Goal: Use online tool/utility: Use online tool/utility

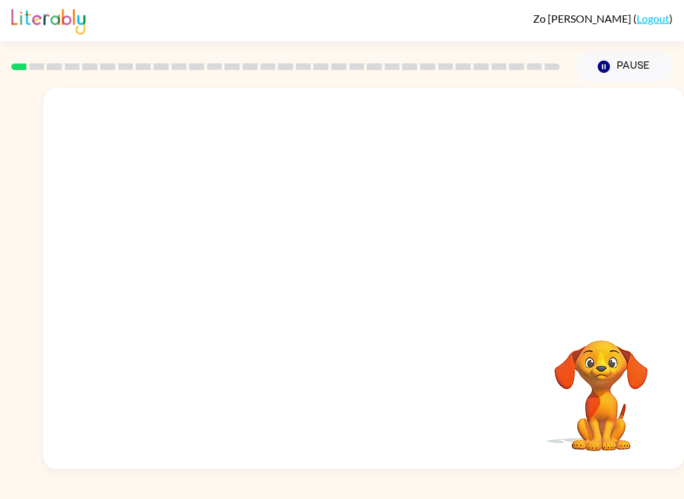
click at [592, 366] on video "Your browser must support playing .mp4 files to use Literably. Please try using…" at bounding box center [601, 387] width 134 height 134
click at [251, 201] on video "Your browser must support playing .mp4 files to use Literably. Please try using…" at bounding box center [363, 200] width 640 height 224
click at [252, 207] on video "Your browser must support playing .mp4 files to use Literably. Please try using…" at bounding box center [363, 200] width 640 height 224
click at [250, 204] on video "Your browser must support playing .mp4 files to use Literably. Please try using…" at bounding box center [363, 200] width 640 height 224
click at [377, 278] on button "button" at bounding box center [363, 285] width 85 height 49
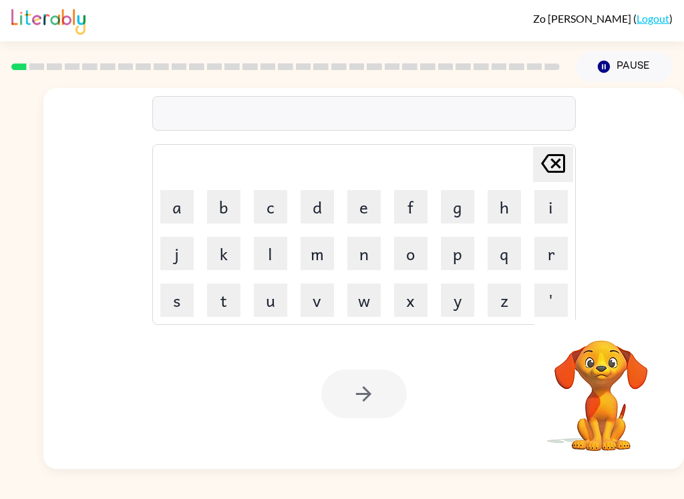
click at [466, 247] on button "p" at bounding box center [457, 253] width 33 height 33
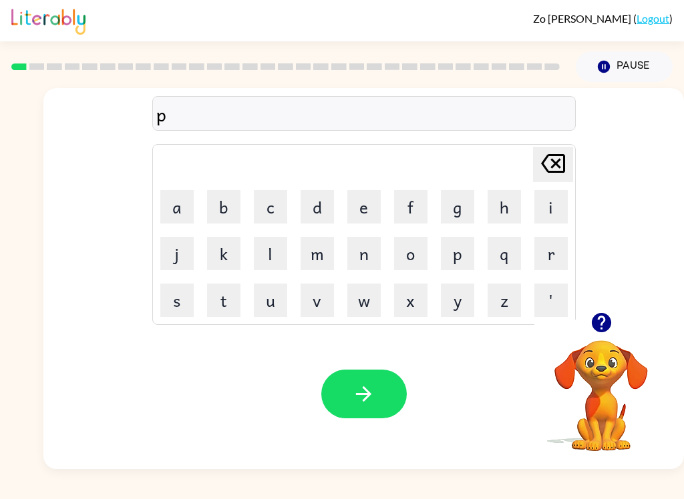
click at [183, 206] on button "a" at bounding box center [176, 206] width 33 height 33
click at [230, 200] on button "b" at bounding box center [223, 206] width 33 height 33
click at [377, 383] on button "button" at bounding box center [363, 394] width 85 height 49
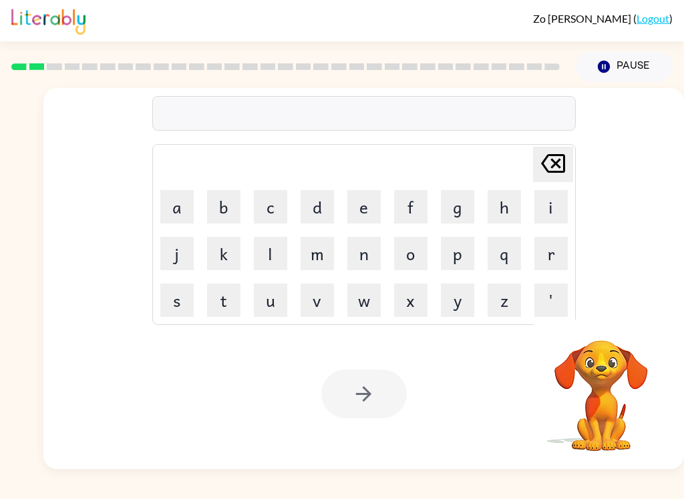
click at [457, 248] on button "p" at bounding box center [457, 253] width 33 height 33
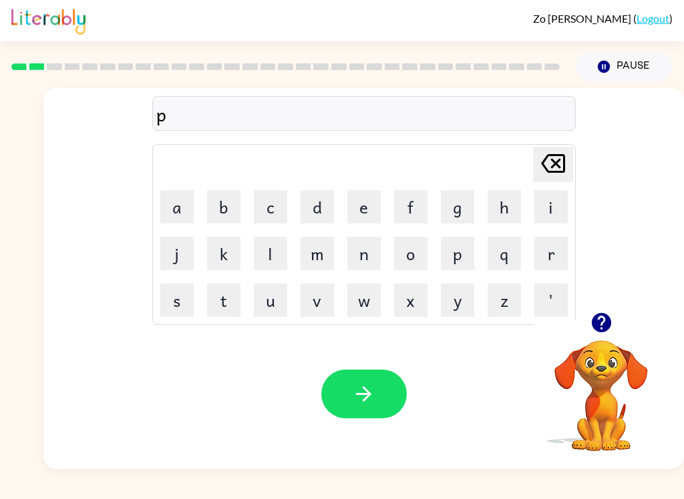
click at [409, 262] on button "o" at bounding box center [410, 253] width 33 height 33
click at [371, 302] on button "w" at bounding box center [363, 300] width 33 height 33
click at [368, 396] on icon "button" at bounding box center [363, 394] width 15 height 15
click at [369, 250] on button "n" at bounding box center [363, 253] width 33 height 33
click at [419, 241] on button "o" at bounding box center [410, 253] width 33 height 33
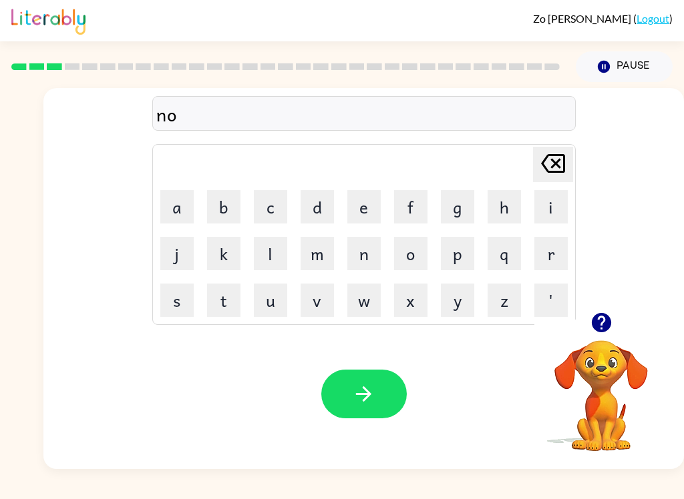
click at [555, 256] on button "r" at bounding box center [550, 253] width 33 height 33
click at [216, 303] on button "t" at bounding box center [223, 300] width 33 height 33
click at [510, 200] on button "h" at bounding box center [503, 206] width 33 height 33
click at [385, 380] on button "button" at bounding box center [363, 394] width 85 height 49
click at [178, 298] on button "s" at bounding box center [176, 300] width 33 height 33
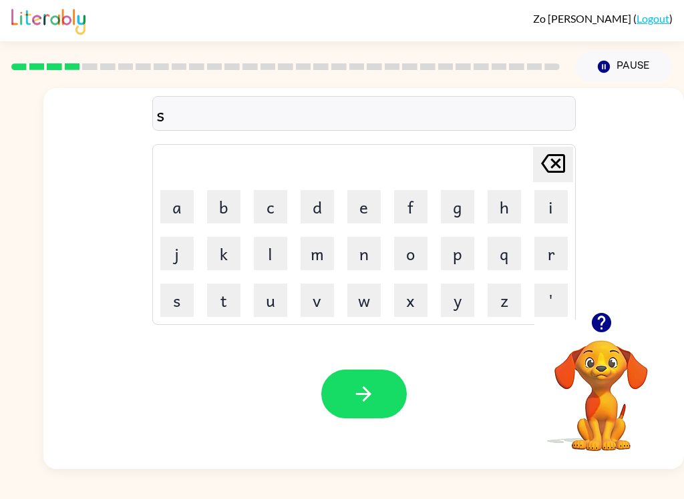
click at [358, 300] on button "w" at bounding box center [363, 300] width 33 height 33
click at [557, 207] on button "i" at bounding box center [550, 206] width 33 height 33
click at [324, 251] on button "m" at bounding box center [316, 253] width 33 height 33
click at [374, 391] on icon "button" at bounding box center [363, 394] width 23 height 23
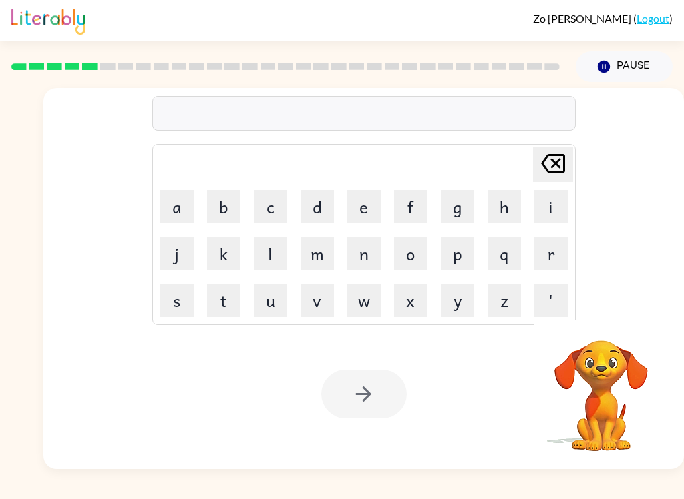
click at [170, 308] on button "s" at bounding box center [176, 300] width 33 height 33
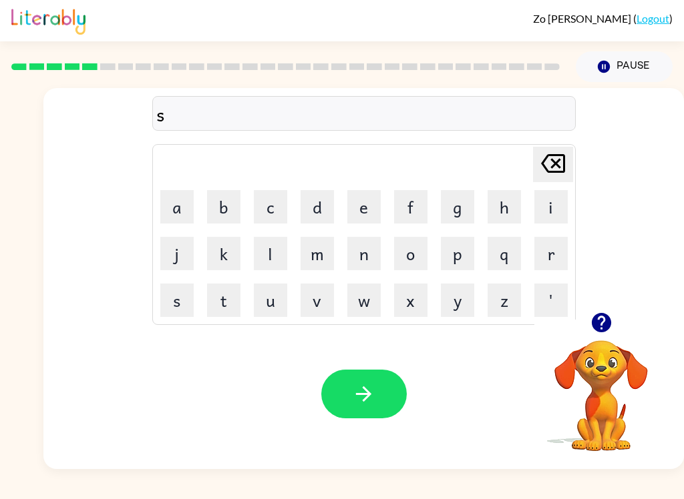
click at [262, 215] on button "c" at bounding box center [270, 206] width 33 height 33
click at [409, 263] on button "o" at bounding box center [410, 253] width 33 height 33
click at [217, 292] on button "t" at bounding box center [223, 300] width 33 height 33
click at [353, 385] on icon "button" at bounding box center [363, 394] width 23 height 23
click at [168, 198] on button "a" at bounding box center [176, 206] width 33 height 33
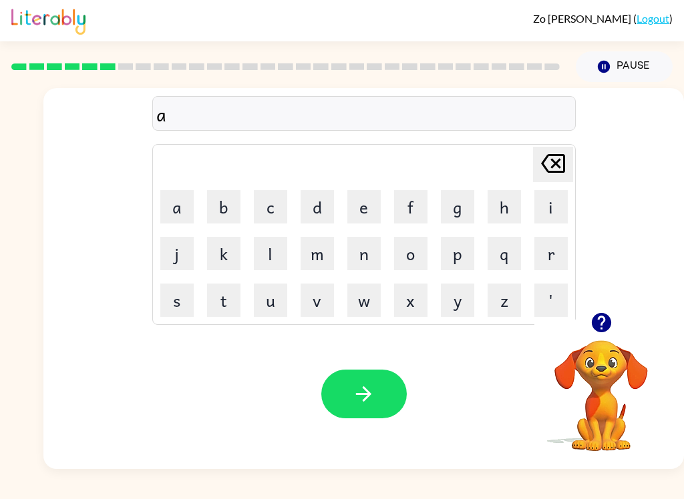
click at [306, 248] on button "m" at bounding box center [316, 253] width 33 height 33
click at [355, 216] on button "e" at bounding box center [363, 206] width 33 height 33
click at [360, 387] on icon "button" at bounding box center [363, 394] width 23 height 23
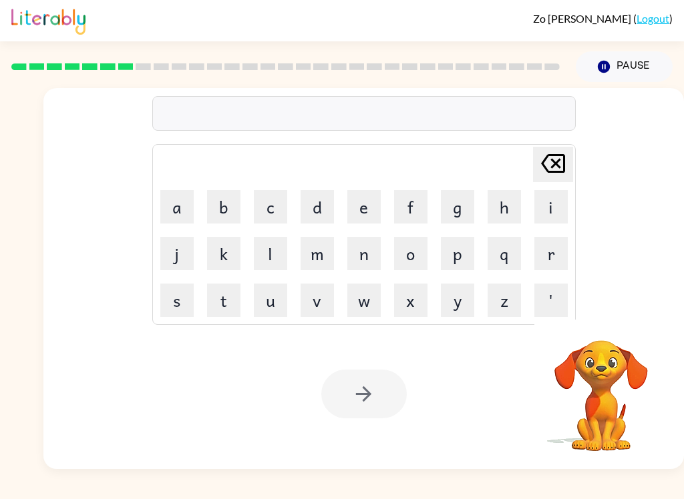
click at [164, 302] on button "s" at bounding box center [176, 300] width 33 height 33
click at [262, 216] on button "c" at bounding box center [270, 206] width 33 height 33
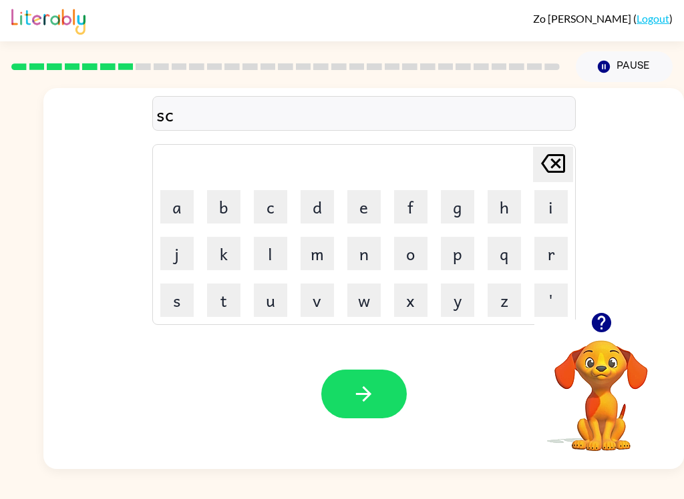
click at [551, 261] on button "r" at bounding box center [550, 253] width 33 height 33
click at [546, 200] on button "i" at bounding box center [550, 206] width 33 height 33
click at [286, 202] on button "c" at bounding box center [270, 206] width 33 height 33
click at [560, 152] on icon "[PERSON_NAME] last character input" at bounding box center [553, 164] width 32 height 32
click at [314, 211] on button "d" at bounding box center [316, 206] width 33 height 33
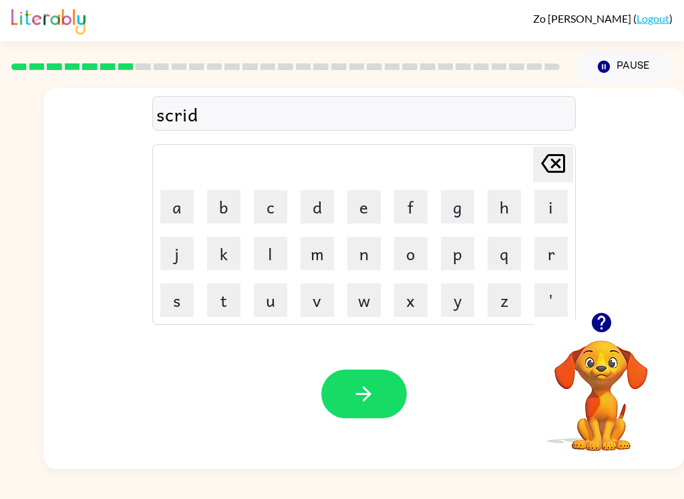
click at [350, 380] on button "button" at bounding box center [363, 394] width 85 height 49
click at [449, 207] on button "g" at bounding box center [457, 206] width 33 height 33
click at [539, 246] on button "r" at bounding box center [550, 253] width 33 height 33
click at [160, 200] on button "a" at bounding box center [176, 206] width 33 height 33
click at [403, 196] on button "f" at bounding box center [410, 206] width 33 height 33
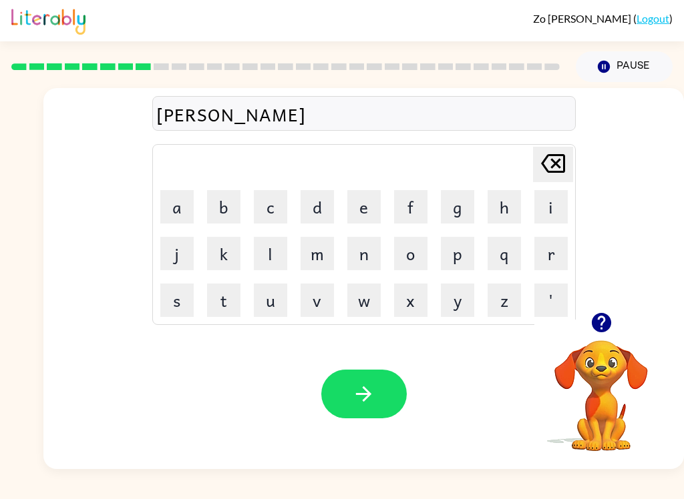
click at [354, 394] on icon "button" at bounding box center [363, 394] width 23 height 23
click at [360, 176] on td "[PERSON_NAME] last character input" at bounding box center [363, 164] width 419 height 37
click at [451, 260] on button "p" at bounding box center [457, 253] width 33 height 33
click at [352, 200] on button "e" at bounding box center [363, 206] width 33 height 33
click at [351, 244] on button "n" at bounding box center [363, 253] width 33 height 33
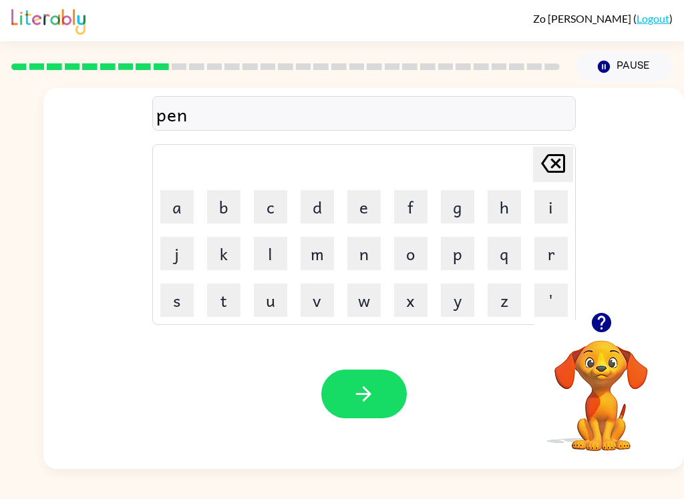
click at [160, 294] on button "s" at bounding box center [176, 300] width 33 height 33
click at [557, 168] on icon "[PERSON_NAME] last character input" at bounding box center [553, 164] width 32 height 32
click at [212, 294] on button "t" at bounding box center [223, 300] width 33 height 33
click at [381, 405] on button "button" at bounding box center [363, 394] width 85 height 49
click at [258, 298] on button "u" at bounding box center [270, 300] width 33 height 33
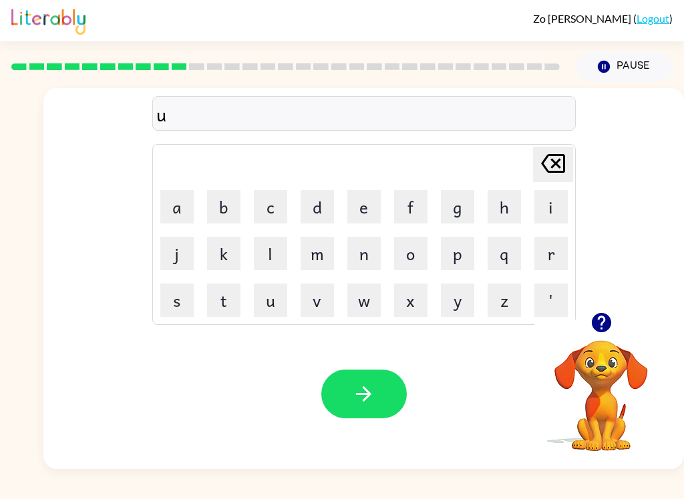
click at [364, 243] on button "n" at bounding box center [363, 253] width 33 height 33
click at [405, 204] on button "f" at bounding box center [410, 206] width 33 height 33
click at [398, 255] on button "o" at bounding box center [410, 253] width 33 height 33
click at [266, 245] on button "l" at bounding box center [270, 253] width 33 height 33
click at [216, 190] on button "b" at bounding box center [223, 206] width 33 height 33
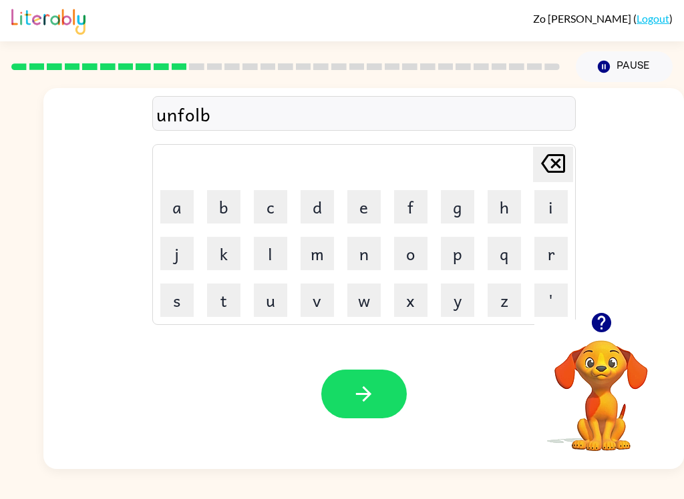
click at [346, 381] on button "button" at bounding box center [363, 394] width 85 height 49
click at [305, 295] on button "v" at bounding box center [316, 300] width 33 height 33
click at [397, 248] on button "o" at bounding box center [410, 253] width 33 height 33
click at [213, 304] on button "t" at bounding box center [223, 300] width 33 height 33
click at [349, 383] on button "button" at bounding box center [363, 394] width 85 height 49
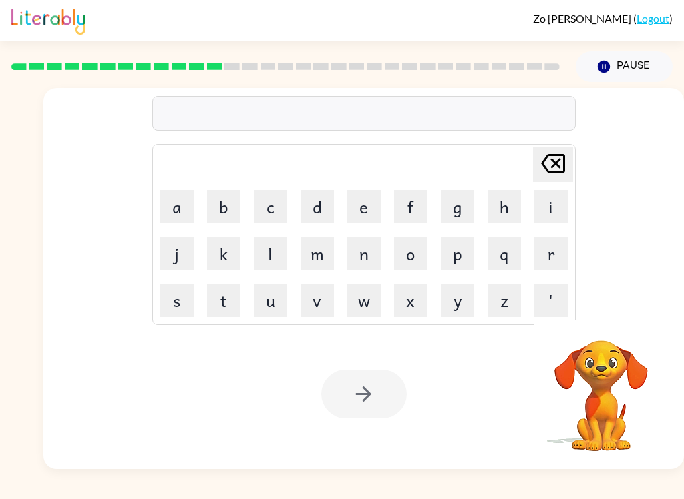
click at [306, 246] on button "m" at bounding box center [316, 253] width 33 height 33
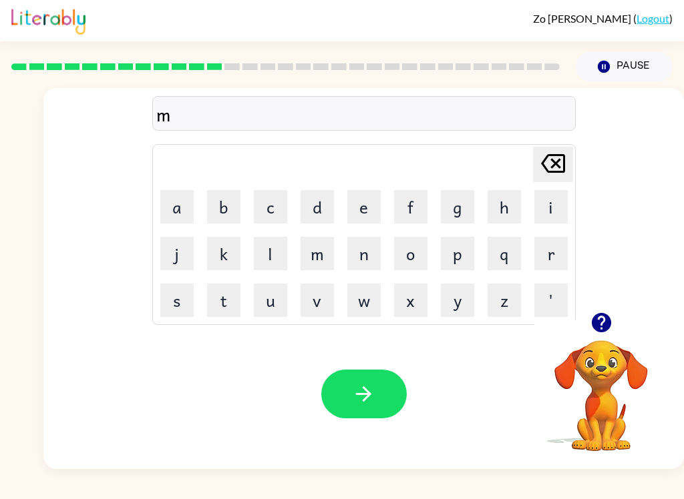
click at [254, 295] on button "u" at bounding box center [270, 300] width 33 height 33
click at [543, 201] on button "i" at bounding box center [550, 206] width 33 height 33
click at [165, 297] on button "s" at bounding box center [176, 300] width 33 height 33
click at [208, 294] on button "t" at bounding box center [223, 300] width 33 height 33
click at [168, 195] on button "a" at bounding box center [176, 206] width 33 height 33
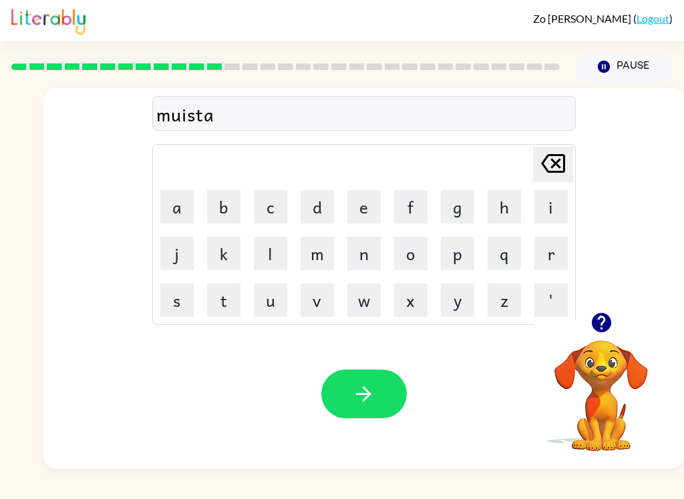
click at [258, 194] on button "c" at bounding box center [270, 206] width 33 height 33
click at [333, 393] on button "button" at bounding box center [363, 394] width 85 height 49
click at [614, 328] on button "button" at bounding box center [601, 323] width 34 height 34
click at [230, 252] on button "k" at bounding box center [223, 253] width 33 height 33
click at [551, 211] on button "i" at bounding box center [550, 206] width 33 height 33
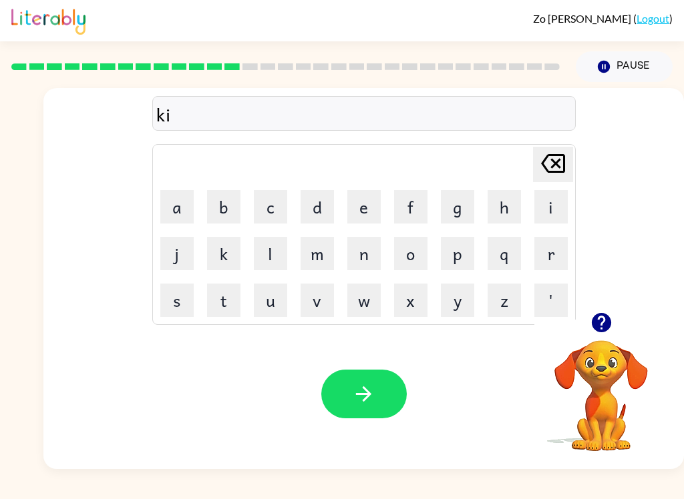
click at [372, 252] on button "n" at bounding box center [363, 253] width 33 height 33
click at [229, 212] on button "b" at bounding box center [223, 206] width 33 height 33
click at [277, 249] on button "l" at bounding box center [270, 253] width 33 height 33
click at [368, 201] on button "e" at bounding box center [363, 206] width 33 height 33
click at [359, 390] on icon "button" at bounding box center [363, 394] width 23 height 23
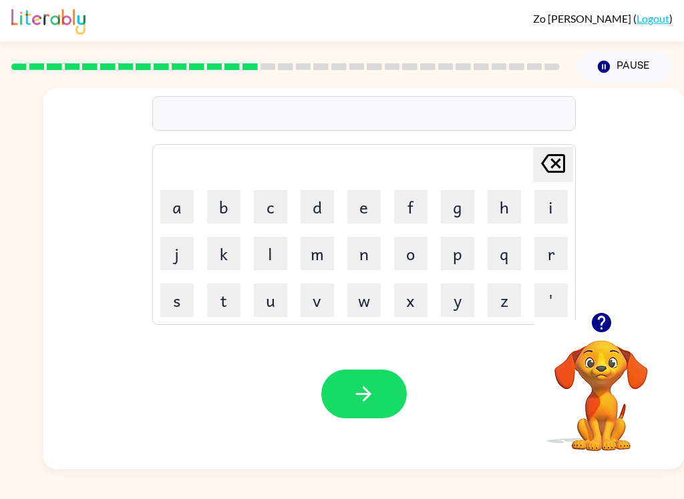
click at [224, 199] on button "b" at bounding box center [223, 206] width 33 height 33
click at [272, 313] on button "u" at bounding box center [270, 300] width 33 height 33
click at [281, 256] on button "l" at bounding box center [270, 253] width 33 height 33
click at [187, 211] on button "a" at bounding box center [176, 206] width 33 height 33
click at [384, 397] on button "button" at bounding box center [363, 394] width 85 height 49
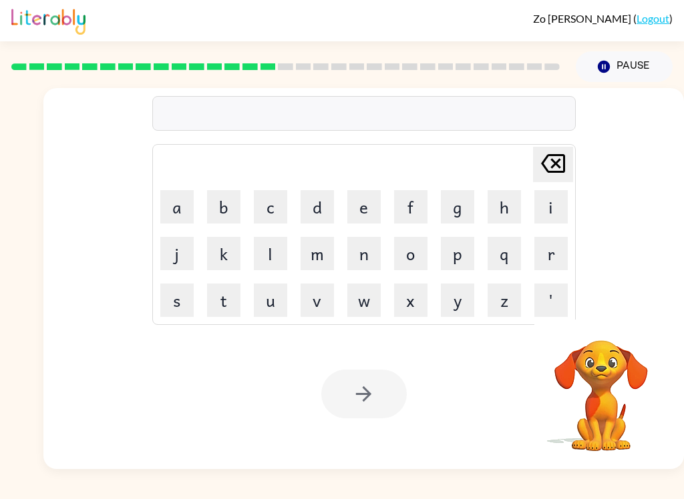
click at [281, 202] on button "c" at bounding box center [270, 206] width 33 height 33
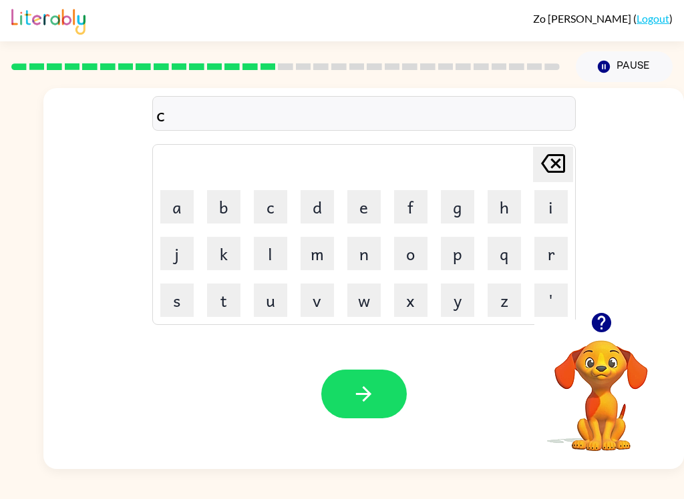
click at [417, 257] on button "o" at bounding box center [410, 253] width 33 height 33
click at [545, 263] on button "r" at bounding box center [550, 253] width 33 height 33
click at [239, 196] on button "b" at bounding box center [223, 206] width 33 height 33
click at [383, 396] on button "button" at bounding box center [363, 394] width 85 height 49
click at [604, 326] on icon "button" at bounding box center [600, 322] width 19 height 19
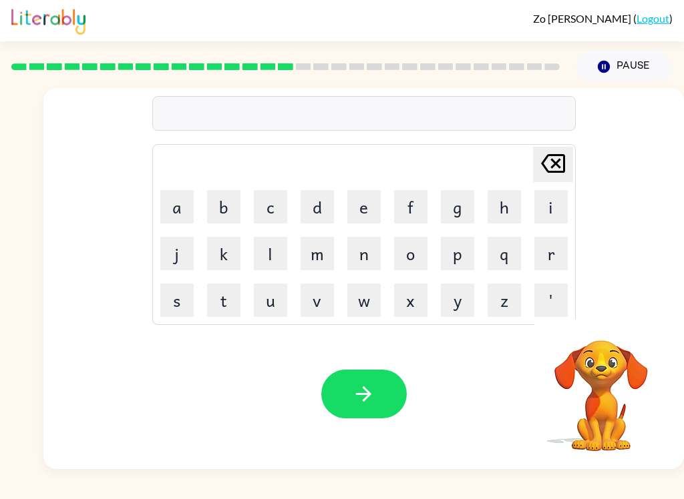
click at [506, 314] on button "z" at bounding box center [503, 300] width 33 height 33
click at [549, 218] on button "i" at bounding box center [550, 206] width 33 height 33
click at [459, 259] on button "p" at bounding box center [457, 253] width 33 height 33
click at [370, 396] on icon "button" at bounding box center [363, 394] width 15 height 15
click at [549, 250] on button "r" at bounding box center [550, 253] width 33 height 33
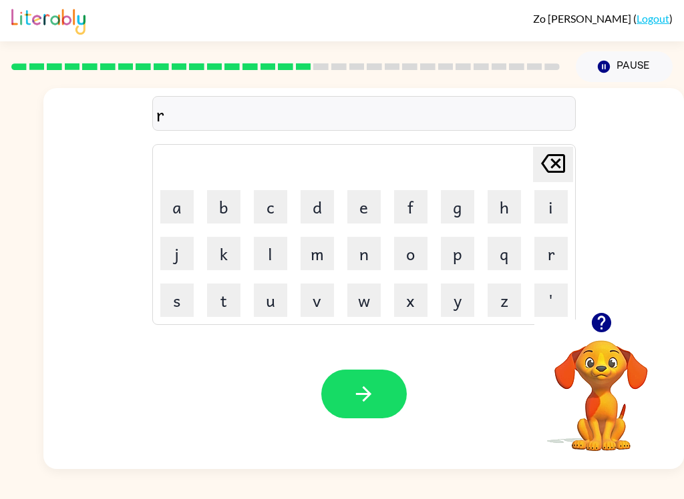
click at [414, 260] on button "o" at bounding box center [410, 253] width 33 height 33
click at [465, 252] on button "p" at bounding box center [457, 253] width 33 height 33
click at [560, 208] on button "i" at bounding box center [550, 206] width 33 height 33
click at [370, 261] on button "n" at bounding box center [363, 253] width 33 height 33
click at [460, 209] on button "g" at bounding box center [457, 206] width 33 height 33
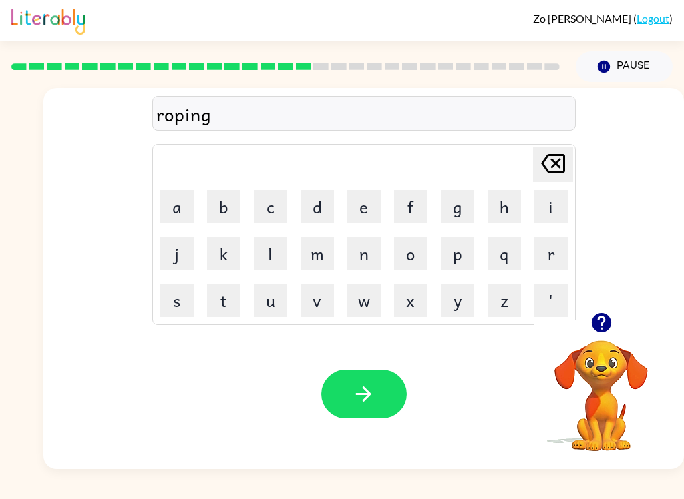
click at [610, 332] on icon "button" at bounding box center [600, 322] width 23 height 23
click at [149, 128] on div "roping Delete Delete last character input a b c d e f g h i j k l m n o p q r s…" at bounding box center [363, 200] width 640 height 224
click at [154, 124] on div "roping" at bounding box center [363, 113] width 423 height 35
click at [560, 166] on icon "[PERSON_NAME] last character input" at bounding box center [553, 164] width 32 height 32
click at [560, 168] on icon "[PERSON_NAME] last character input" at bounding box center [553, 164] width 32 height 32
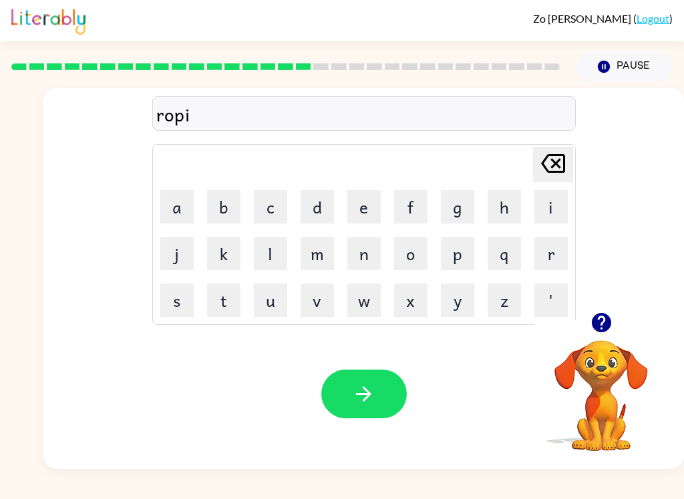
click at [560, 168] on icon "[PERSON_NAME] last character input" at bounding box center [553, 164] width 32 height 32
click at [559, 168] on icon at bounding box center [553, 163] width 24 height 19
click at [563, 166] on icon at bounding box center [553, 163] width 24 height 19
click at [563, 165] on icon at bounding box center [553, 163] width 24 height 19
click at [563, 166] on icon at bounding box center [553, 163] width 24 height 19
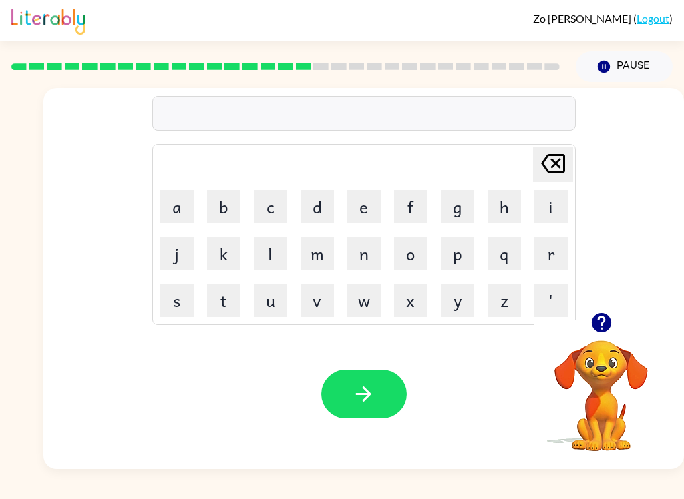
click at [219, 198] on button "b" at bounding box center [223, 206] width 33 height 33
click at [559, 261] on button "r" at bounding box center [550, 253] width 33 height 33
click at [416, 254] on button "o" at bounding box center [410, 253] width 33 height 33
click at [469, 258] on button "p" at bounding box center [457, 253] width 33 height 33
click at [551, 212] on button "i" at bounding box center [550, 206] width 33 height 33
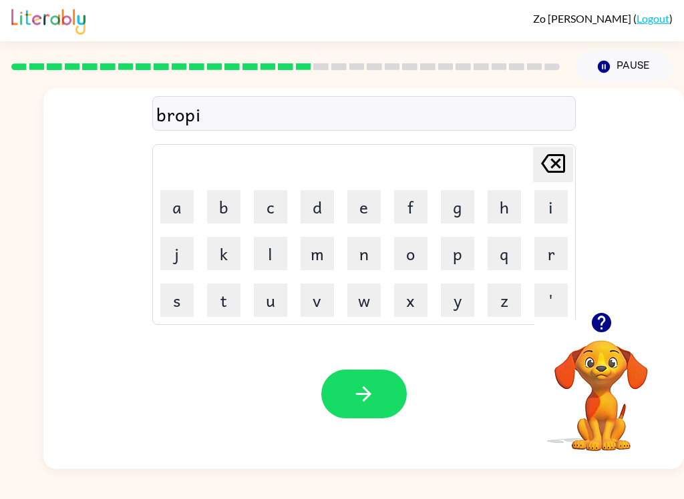
click at [377, 248] on button "n" at bounding box center [363, 253] width 33 height 33
click at [457, 205] on button "g" at bounding box center [457, 206] width 33 height 33
click at [379, 385] on button "button" at bounding box center [363, 394] width 85 height 49
click at [513, 211] on button "h" at bounding box center [503, 206] width 33 height 33
click at [559, 258] on button "r" at bounding box center [550, 253] width 33 height 33
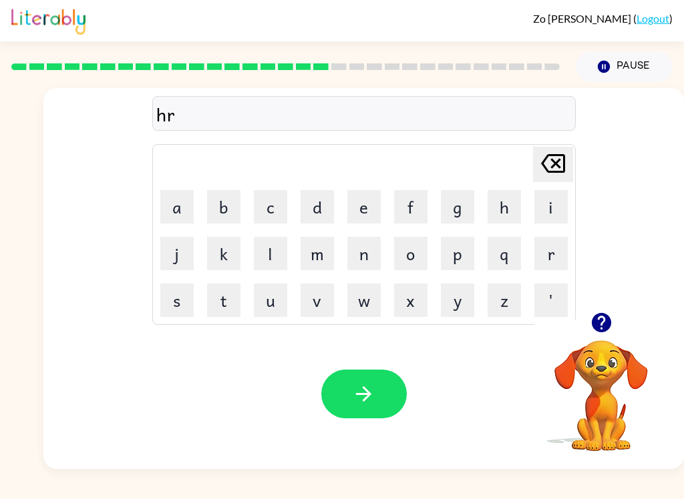
click at [560, 170] on icon "[PERSON_NAME] last character input" at bounding box center [553, 164] width 32 height 32
click at [374, 208] on button "e" at bounding box center [363, 206] width 33 height 33
click at [555, 256] on button "r" at bounding box center [550, 253] width 33 height 33
click at [364, 389] on icon "button" at bounding box center [363, 394] width 15 height 15
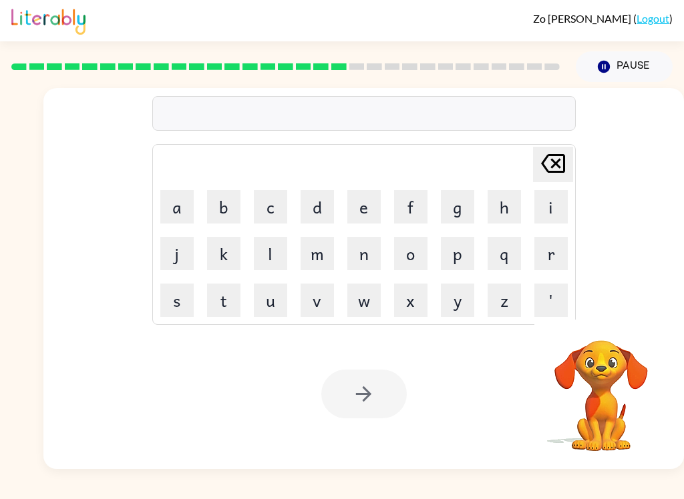
click at [565, 251] on button "r" at bounding box center [550, 253] width 33 height 33
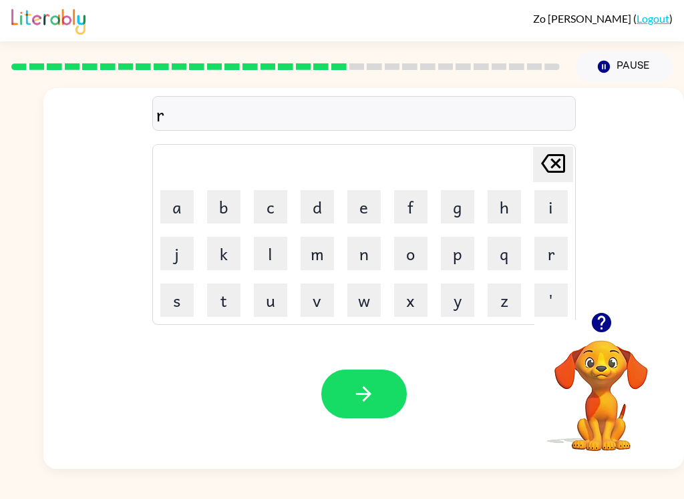
click at [378, 208] on button "e" at bounding box center [363, 206] width 33 height 33
click at [286, 203] on button "c" at bounding box center [270, 206] width 33 height 33
click at [516, 201] on button "h" at bounding box center [503, 206] width 33 height 33
click at [383, 393] on button "button" at bounding box center [363, 394] width 85 height 49
click at [515, 206] on button "h" at bounding box center [503, 206] width 33 height 33
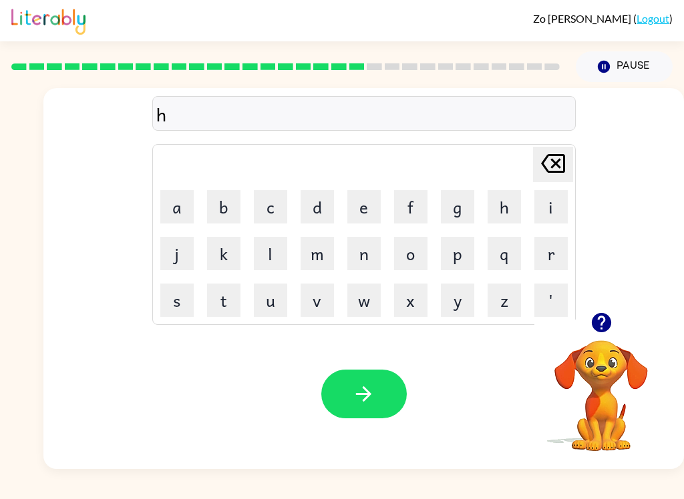
click at [557, 207] on button "i" at bounding box center [550, 206] width 33 height 33
click at [379, 261] on button "n" at bounding box center [363, 253] width 33 height 33
click at [235, 310] on button "t" at bounding box center [223, 300] width 33 height 33
click at [557, 200] on button "i" at bounding box center [550, 206] width 33 height 33
click at [227, 196] on button "b" at bounding box center [223, 206] width 33 height 33
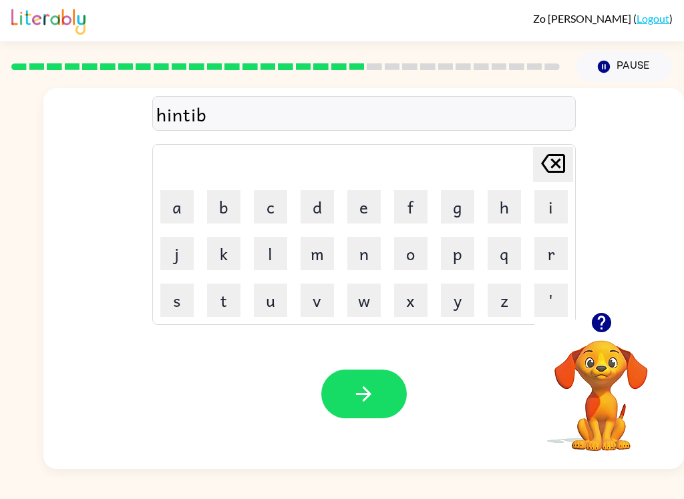
click at [363, 379] on button "button" at bounding box center [363, 394] width 85 height 49
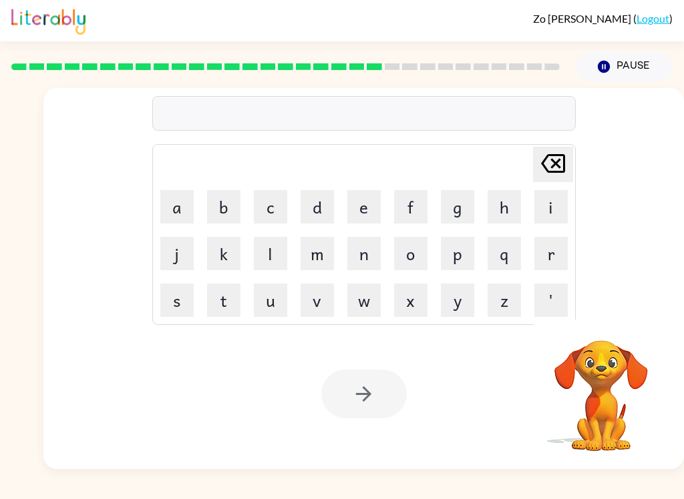
click at [558, 248] on button "r" at bounding box center [550, 253] width 33 height 33
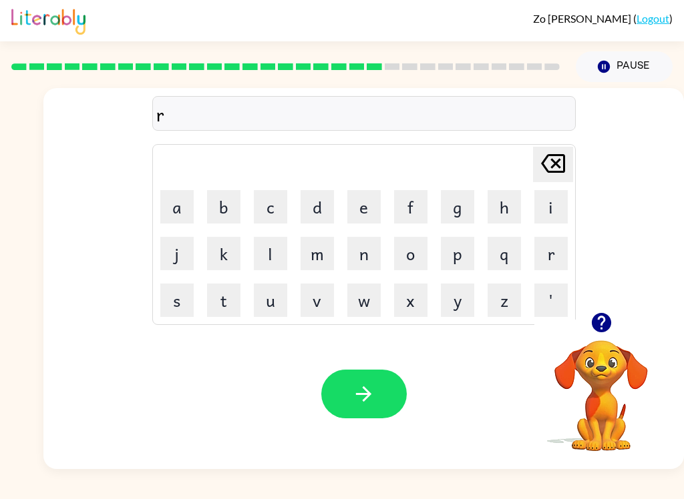
click at [559, 204] on button "i" at bounding box center [550, 206] width 33 height 33
click at [176, 291] on button "s" at bounding box center [176, 300] width 33 height 33
click at [375, 385] on button "button" at bounding box center [363, 394] width 85 height 49
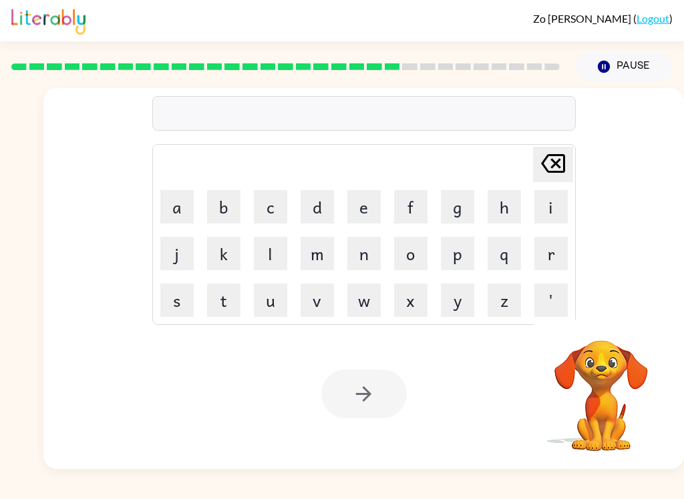
click at [563, 244] on button "r" at bounding box center [550, 253] width 33 height 33
click at [366, 205] on button "e" at bounding box center [363, 206] width 33 height 33
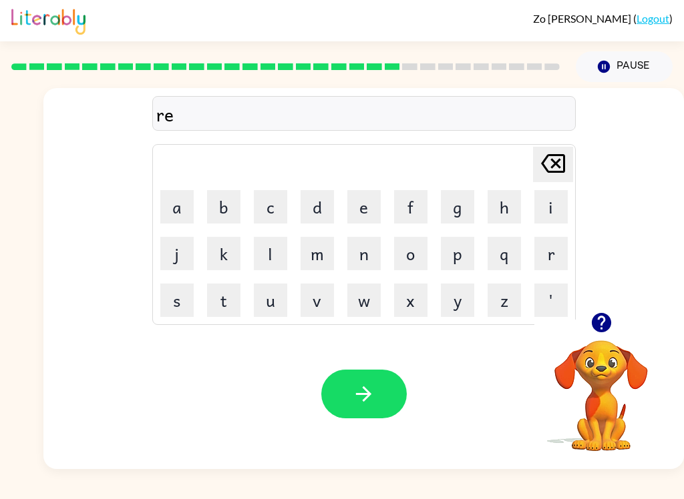
click at [362, 246] on button "n" at bounding box center [363, 253] width 33 height 33
click at [270, 196] on button "c" at bounding box center [270, 206] width 33 height 33
click at [412, 253] on button "o" at bounding box center [410, 253] width 33 height 33
click at [225, 303] on button "t" at bounding box center [223, 300] width 33 height 33
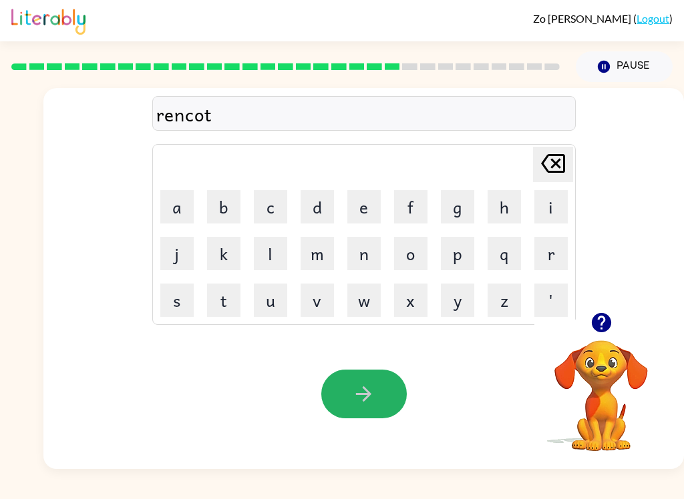
click at [370, 386] on icon "button" at bounding box center [363, 394] width 23 height 23
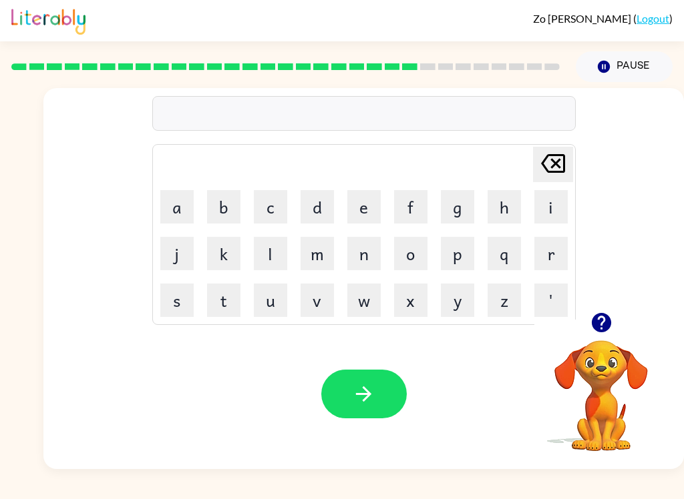
click at [608, 313] on icon "button" at bounding box center [600, 322] width 23 height 23
click at [559, 251] on button "r" at bounding box center [550, 253] width 33 height 33
click at [256, 304] on button "u" at bounding box center [270, 300] width 33 height 33
click at [332, 254] on button "m" at bounding box center [316, 253] width 33 height 33
click at [421, 262] on button "o" at bounding box center [410, 253] width 33 height 33
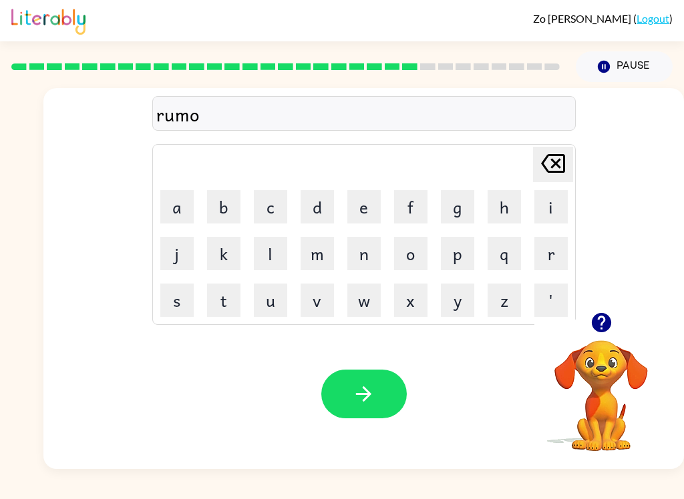
click at [566, 258] on button "r" at bounding box center [550, 253] width 33 height 33
click at [262, 216] on button "c" at bounding box center [270, 206] width 33 height 33
click at [386, 409] on button "button" at bounding box center [363, 394] width 85 height 49
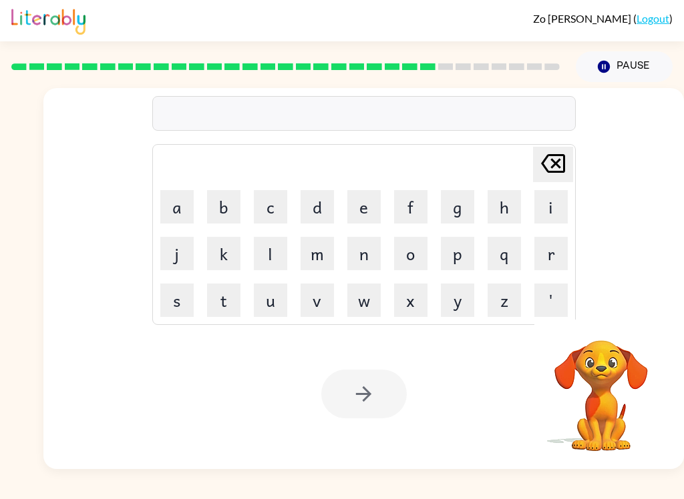
click at [564, 209] on button "i" at bounding box center [550, 206] width 33 height 33
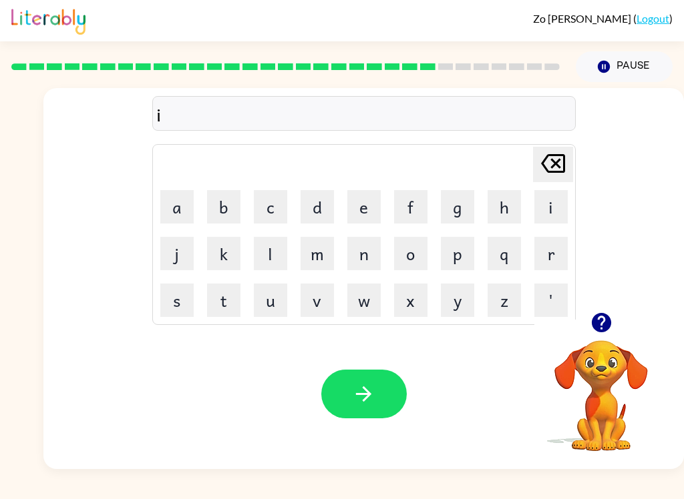
click at [342, 247] on td "n" at bounding box center [363, 253] width 45 height 45
click at [353, 260] on button "n" at bounding box center [363, 253] width 33 height 33
click at [216, 201] on button "b" at bounding box center [223, 206] width 33 height 33
click at [312, 292] on button "v" at bounding box center [316, 300] width 33 height 33
click at [162, 201] on button "a" at bounding box center [176, 206] width 33 height 33
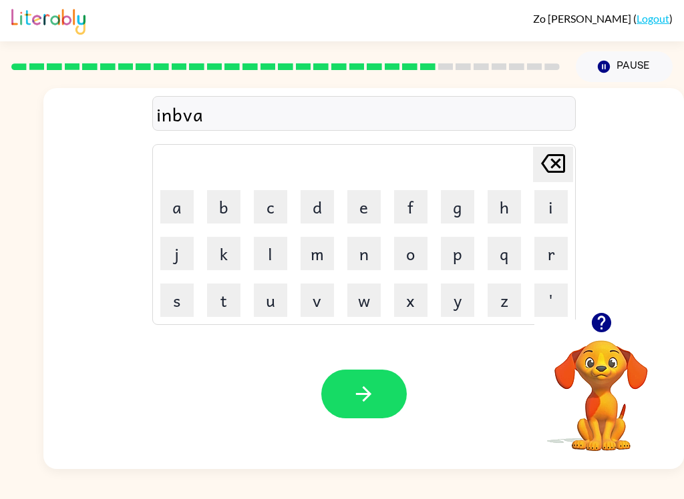
click at [354, 257] on button "n" at bounding box center [363, 253] width 33 height 33
click at [154, 292] on td "s" at bounding box center [176, 300] width 45 height 45
click at [162, 301] on button "s" at bounding box center [176, 300] width 33 height 33
click at [563, 210] on button "i" at bounding box center [550, 206] width 33 height 33
click at [378, 261] on button "n" at bounding box center [363, 253] width 33 height 33
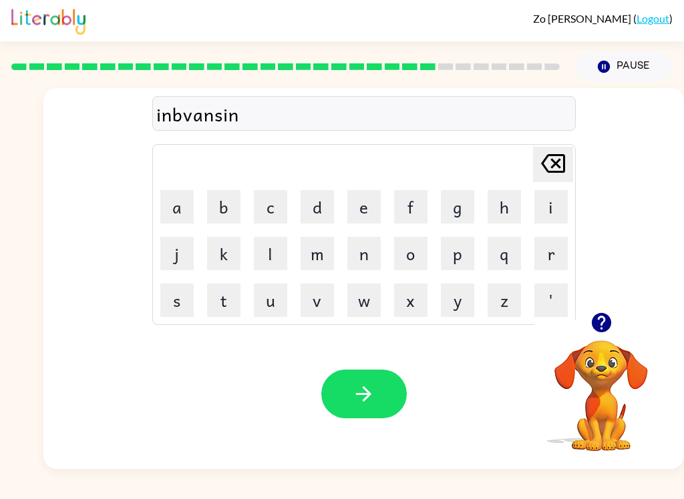
click at [462, 219] on button "g" at bounding box center [457, 206] width 33 height 33
click at [321, 395] on button "button" at bounding box center [363, 394] width 85 height 49
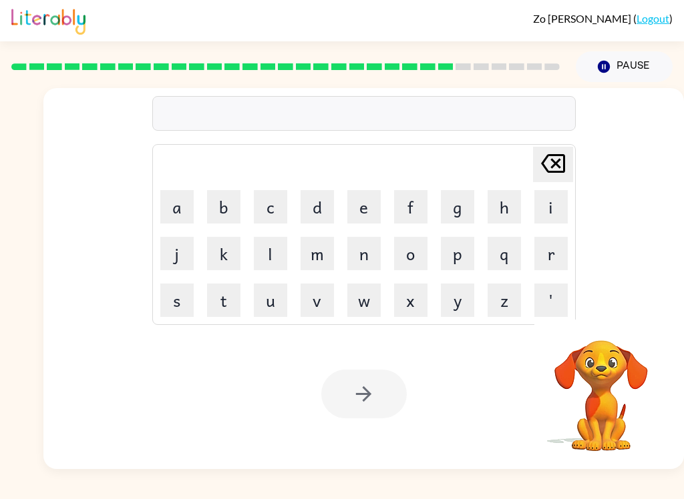
click at [162, 304] on button "s" at bounding box center [176, 300] width 33 height 33
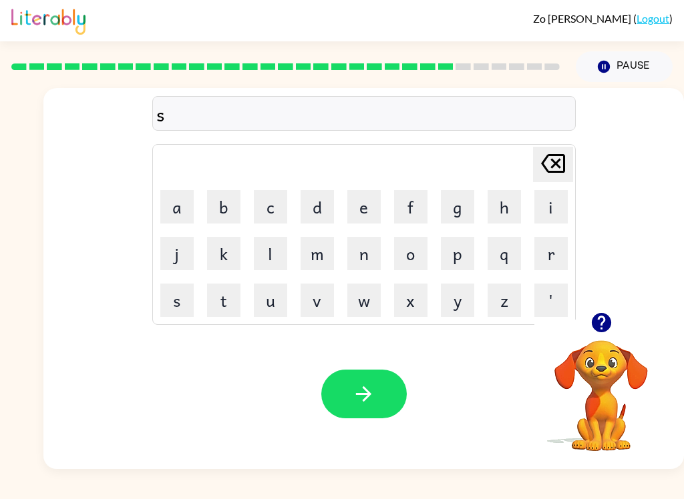
click at [259, 306] on button "u" at bounding box center [270, 300] width 33 height 33
click at [363, 264] on button "n" at bounding box center [363, 253] width 33 height 33
click at [260, 262] on button "l" at bounding box center [270, 253] width 33 height 33
click at [562, 212] on button "i" at bounding box center [550, 206] width 33 height 33
click at [216, 310] on button "t" at bounding box center [223, 300] width 33 height 33
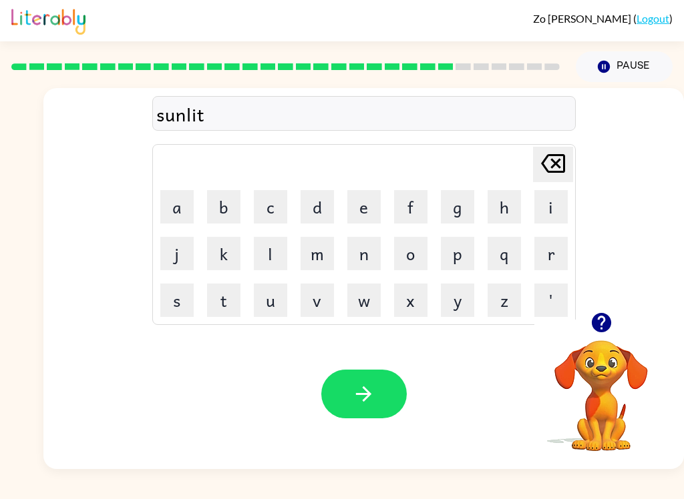
click at [343, 390] on button "button" at bounding box center [363, 394] width 85 height 49
click at [220, 216] on button "b" at bounding box center [223, 206] width 33 height 33
click at [560, 214] on button "i" at bounding box center [550, 206] width 33 height 33
click at [162, 303] on button "s" at bounding box center [176, 300] width 33 height 33
click at [259, 212] on button "c" at bounding box center [270, 206] width 33 height 33
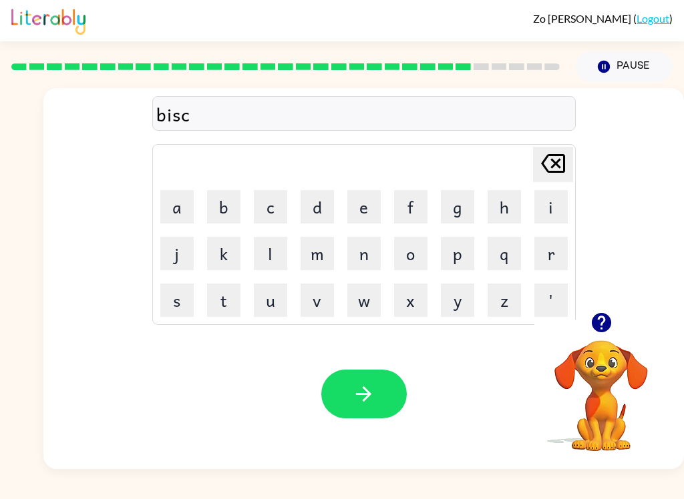
click at [422, 262] on button "o" at bounding box center [410, 253] width 33 height 33
click at [555, 165] on icon at bounding box center [553, 163] width 24 height 19
click at [257, 306] on button "u" at bounding box center [270, 300] width 33 height 33
click at [332, 298] on button "v" at bounding box center [316, 300] width 33 height 33
click at [558, 253] on button "r" at bounding box center [550, 253] width 33 height 33
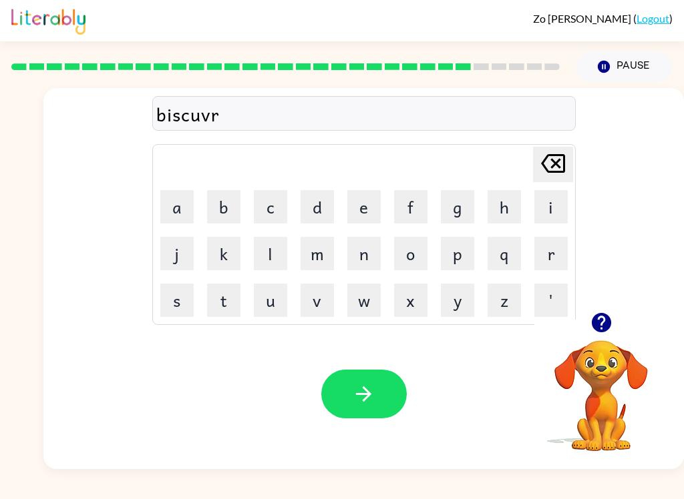
click at [336, 389] on button "button" at bounding box center [363, 394] width 85 height 49
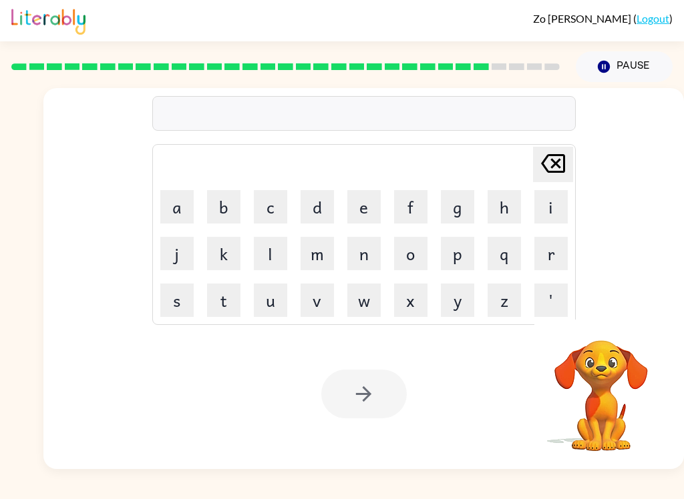
click at [303, 250] on button "m" at bounding box center [316, 253] width 33 height 33
click at [412, 237] on button "o" at bounding box center [410, 253] width 33 height 33
click at [360, 253] on button "n" at bounding box center [363, 253] width 33 height 33
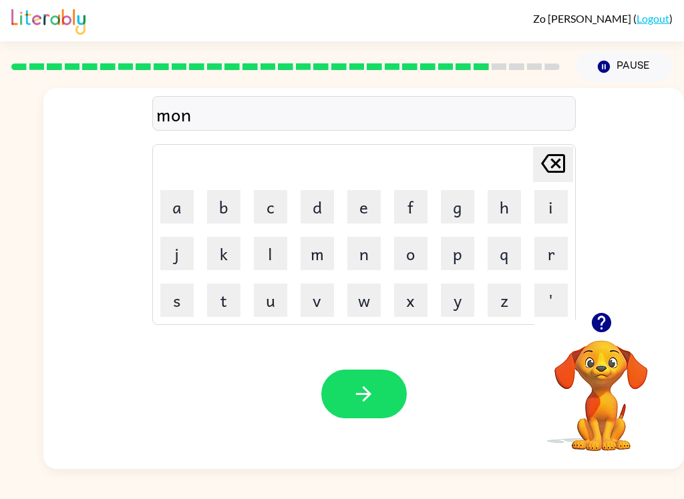
click at [359, 213] on button "e" at bounding box center [363, 206] width 33 height 33
click at [354, 394] on icon "button" at bounding box center [363, 394] width 23 height 23
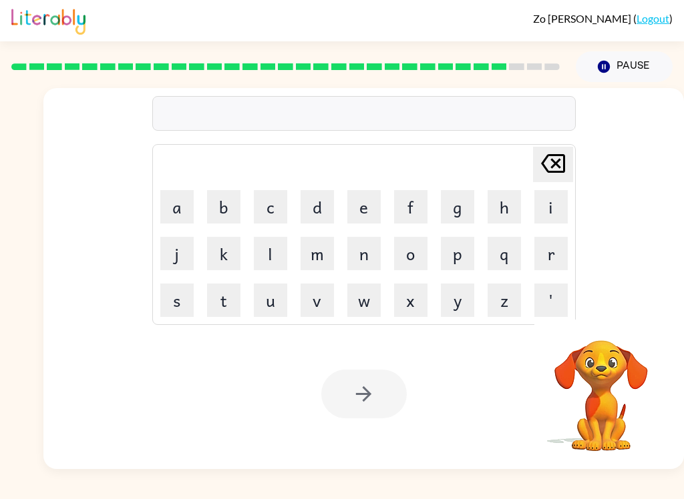
click at [379, 291] on button "w" at bounding box center [363, 300] width 33 height 33
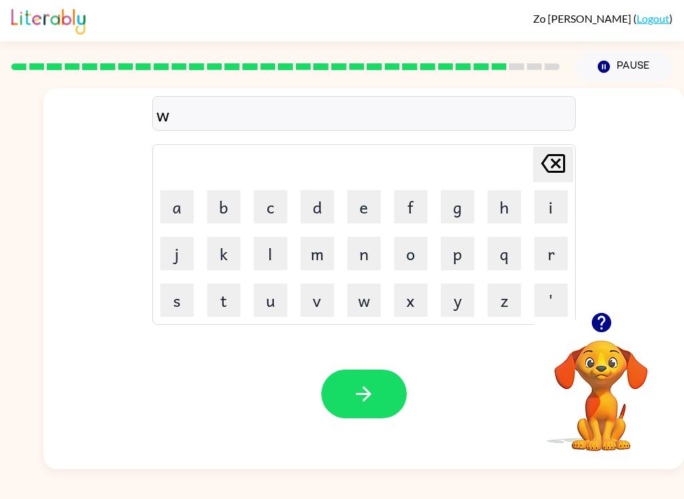
click at [567, 194] on button "i" at bounding box center [550, 206] width 33 height 33
click at [286, 247] on button "l" at bounding box center [270, 253] width 33 height 33
click at [286, 246] on button "l" at bounding box center [270, 253] width 33 height 33
click at [370, 390] on icon "button" at bounding box center [363, 394] width 23 height 23
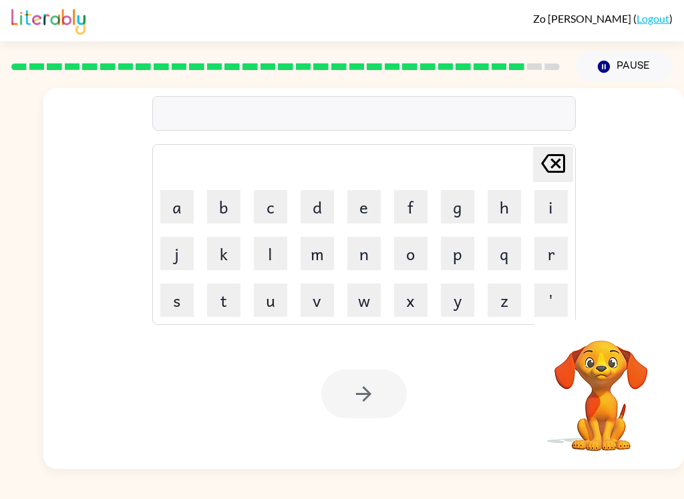
click at [328, 197] on button "d" at bounding box center [316, 206] width 33 height 33
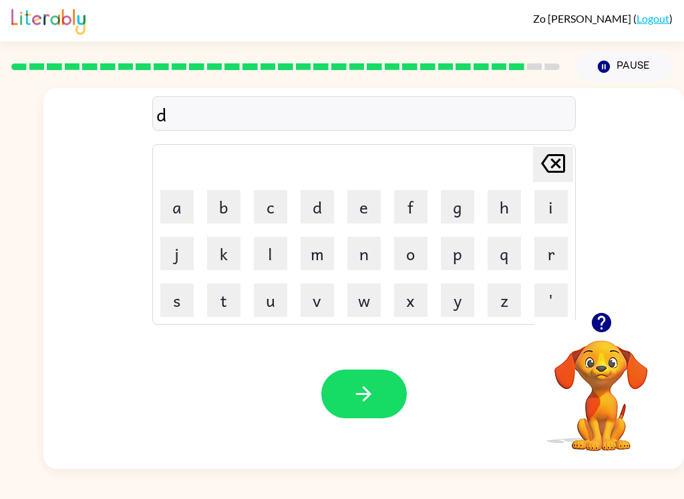
click at [379, 200] on button "e" at bounding box center [363, 206] width 33 height 33
click at [226, 292] on button "t" at bounding box center [223, 300] width 33 height 33
click at [546, 173] on icon "[PERSON_NAME] last character input" at bounding box center [553, 164] width 32 height 32
click at [361, 258] on button "n" at bounding box center [363, 253] width 33 height 33
click at [216, 300] on button "t" at bounding box center [223, 300] width 33 height 33
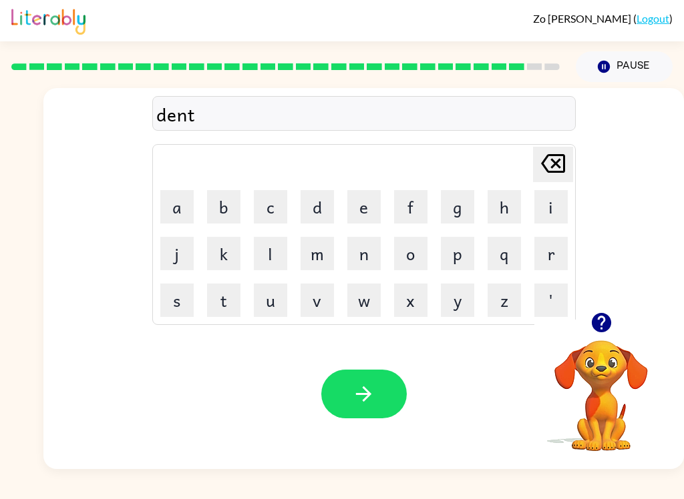
click at [25, 30] on img at bounding box center [48, 19] width 74 height 29
